Goal: Task Accomplishment & Management: Manage account settings

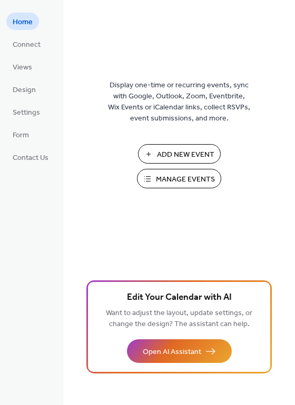
click at [186, 176] on span "Manage Events" at bounding box center [185, 179] width 59 height 11
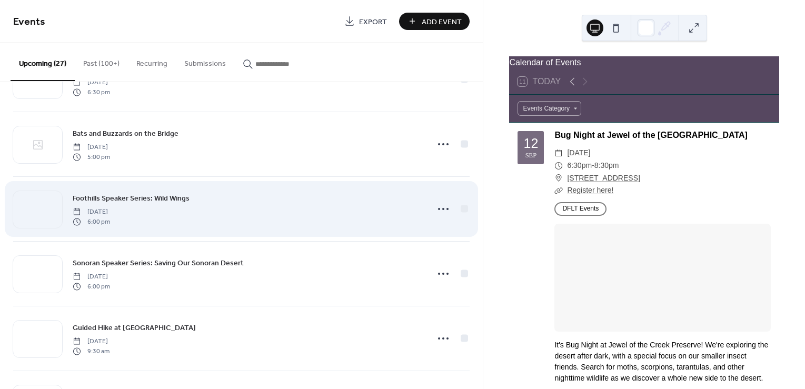
scroll to position [53, 0]
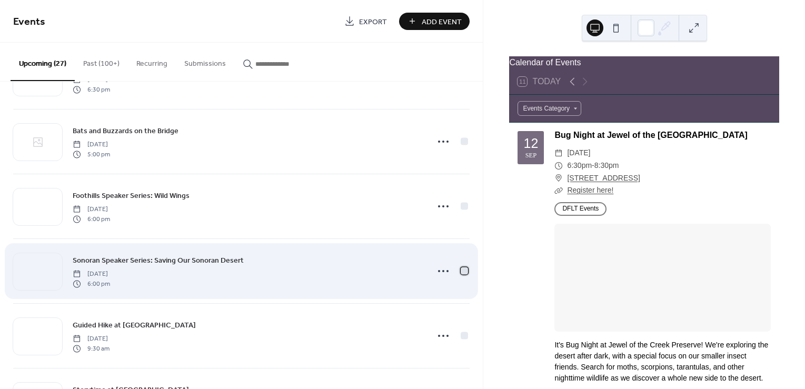
click at [461, 271] on div at bounding box center [464, 270] width 7 height 7
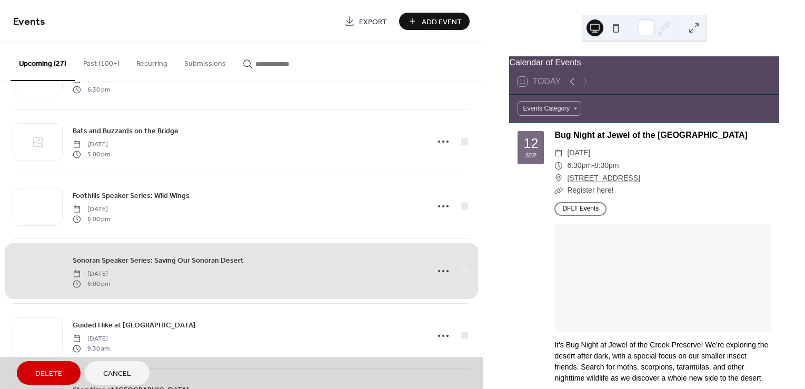
click at [461, 271] on div "Sonoran Speaker Series: Saving Our Sonoran Desert [DATE] 6:00 pm" at bounding box center [241, 270] width 456 height 65
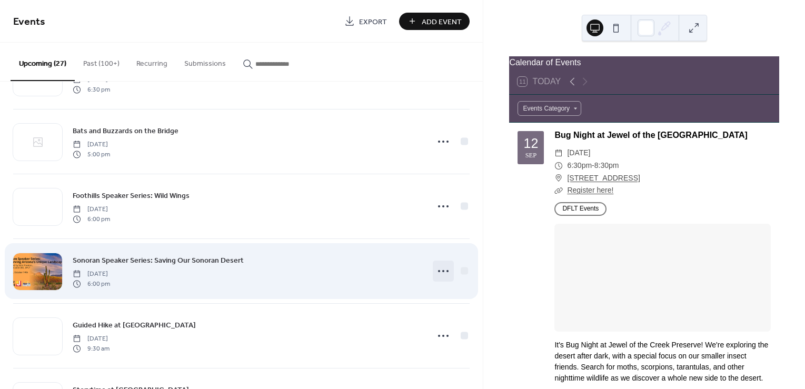
click at [443, 271] on icon at bounding box center [443, 271] width 17 height 17
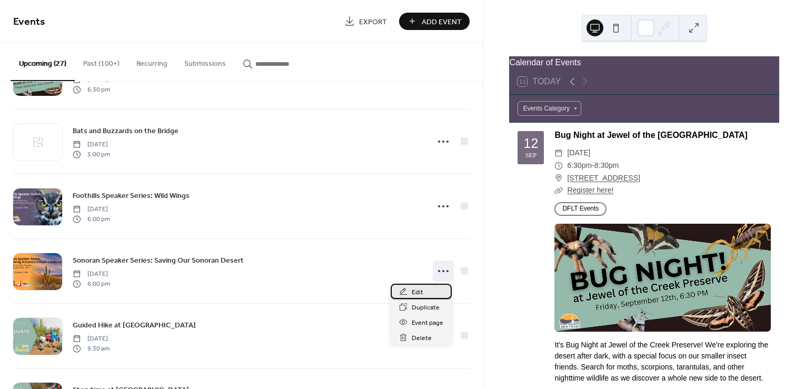
click at [417, 293] on span "Edit" at bounding box center [418, 292] width 12 height 11
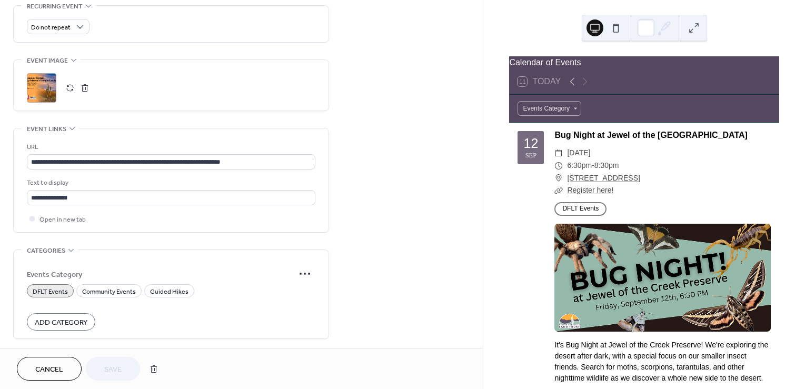
scroll to position [536, 0]
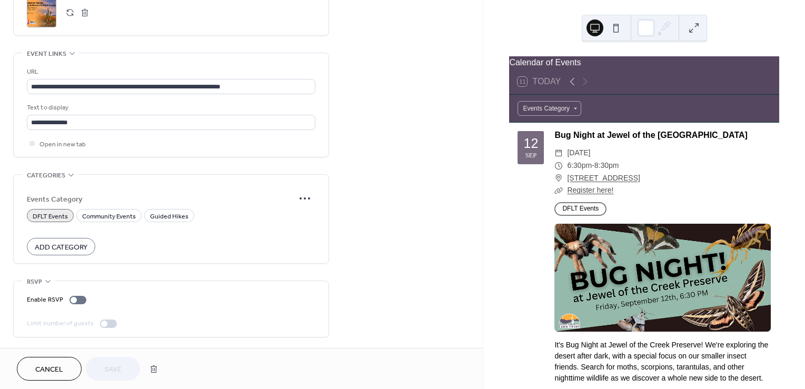
click at [61, 368] on span "Cancel" at bounding box center [49, 369] width 28 height 11
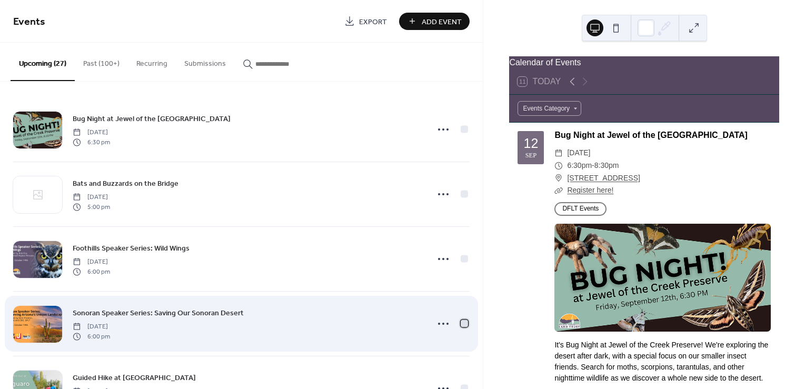
click at [461, 322] on div at bounding box center [464, 322] width 7 height 7
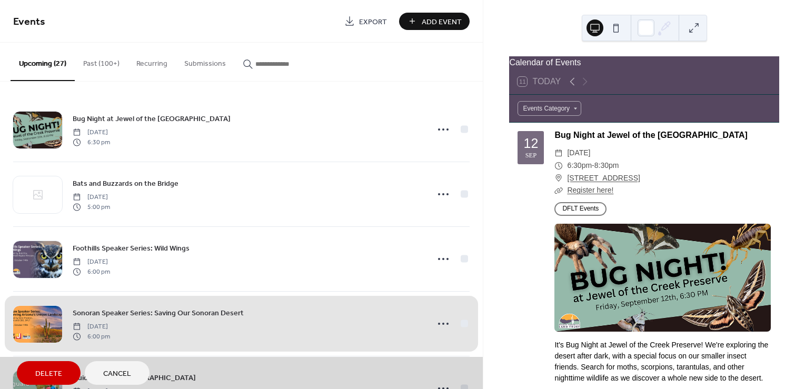
click at [59, 373] on span "Delete" at bounding box center [48, 373] width 27 height 11
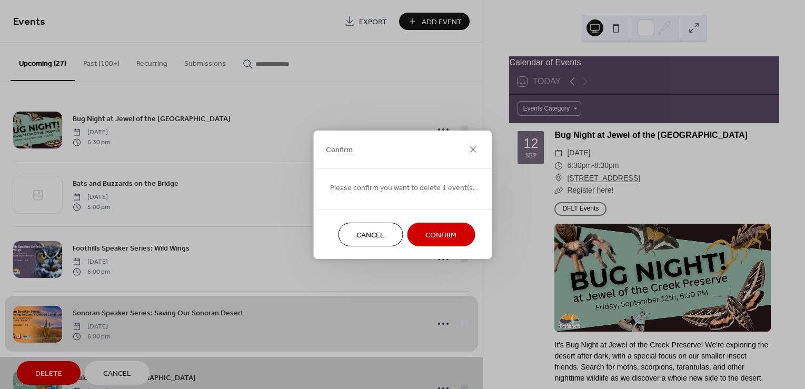
click at [451, 231] on span "Confirm" at bounding box center [440, 234] width 31 height 11
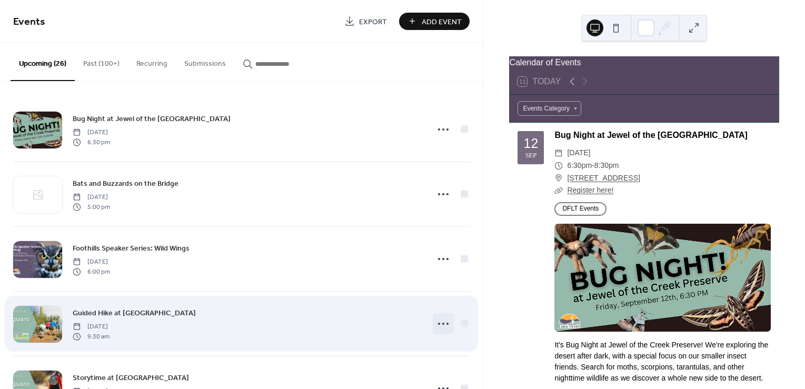
click at [442, 322] on icon at bounding box center [443, 323] width 17 height 17
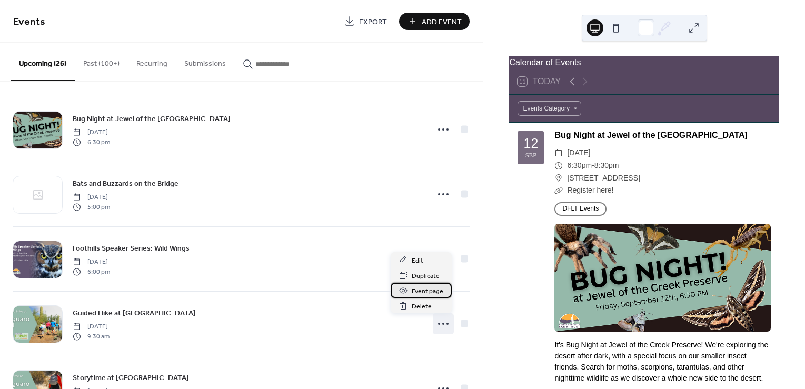
click at [429, 294] on span "Event page" at bounding box center [428, 291] width 32 height 11
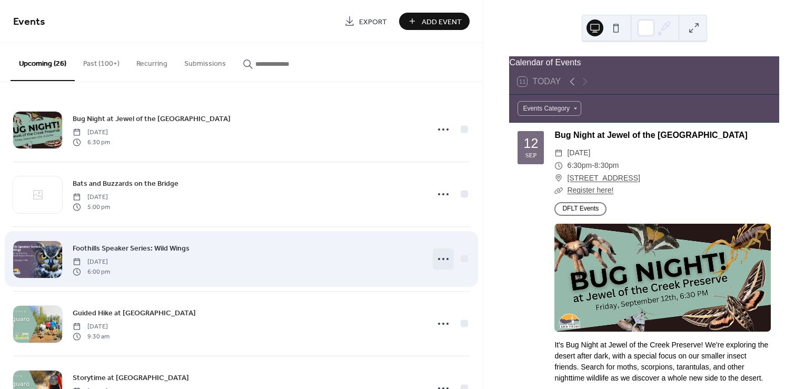
click at [442, 258] on circle at bounding box center [443, 259] width 2 height 2
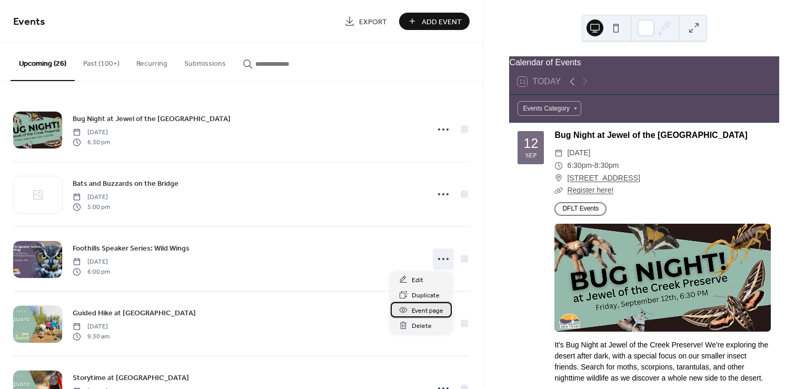
click at [428, 315] on span "Event page" at bounding box center [428, 310] width 32 height 11
